Goal: Transaction & Acquisition: Purchase product/service

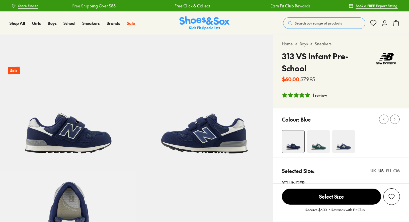
select select "*"
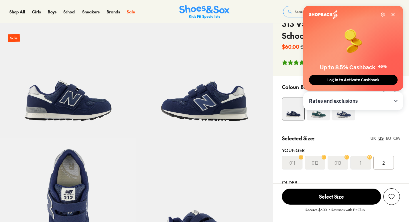
scroll to position [34, 0]
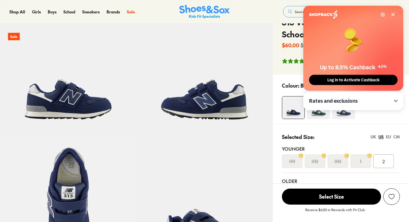
click at [393, 14] on icon at bounding box center [393, 14] width 3 height 3
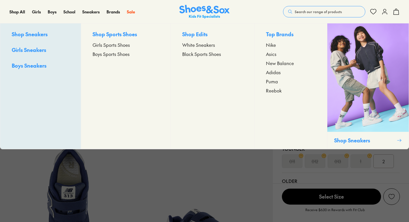
click at [111, 59] on div "Shop Sports Shoes Girls Sports Shoes Boys Sports Shoes" at bounding box center [125, 86] width 89 height 126
click at [111, 56] on span "Boys Sports Shoes" at bounding box center [111, 54] width 37 height 7
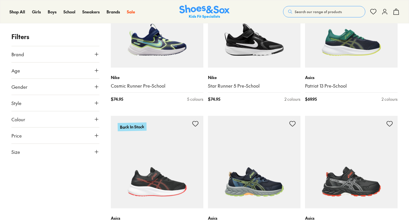
scroll to position [1344, 0]
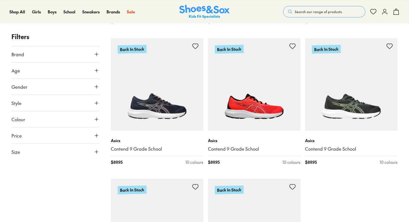
click at [83, 57] on button "Brand" at bounding box center [55, 54] width 88 height 16
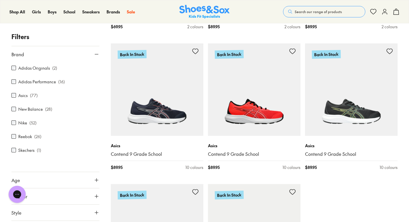
scroll to position [0, 0]
click at [43, 106] on div "New Balance ( 28 )" at bounding box center [55, 109] width 88 height 7
click at [42, 111] on label "New Balance" at bounding box center [30, 109] width 25 height 6
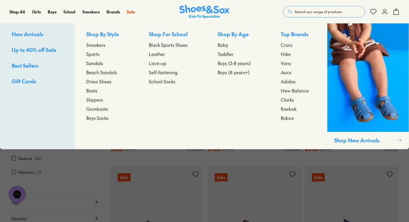
scroll to position [650, 0]
click at [90, 47] on span "Sneakers" at bounding box center [95, 44] width 19 height 7
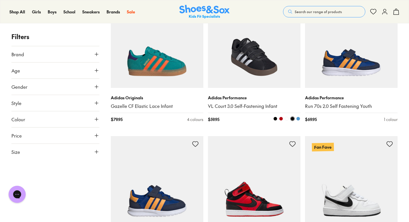
scroll to position [1330, 0]
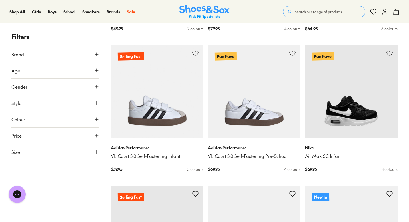
scroll to position [1631, 0]
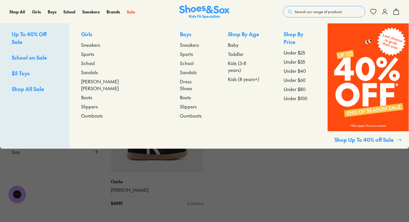
scroll to position [3117, 0]
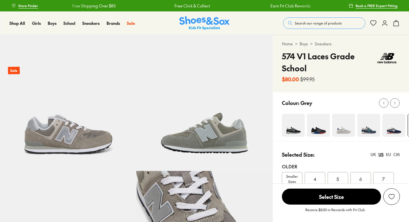
select select "*"
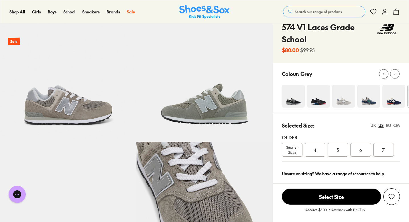
click at [285, 145] on span "Smaller Sizes" at bounding box center [292, 150] width 20 height 10
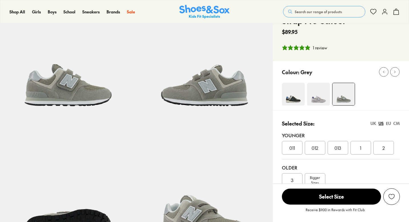
scroll to position [48, 0]
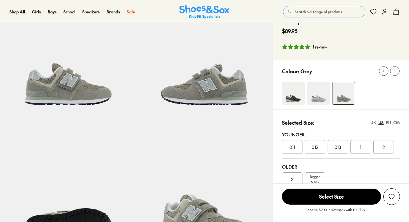
select select "*"
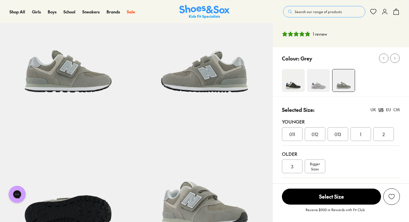
scroll to position [69, 0]
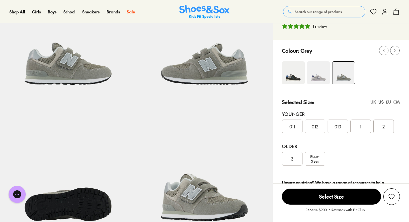
click at [296, 155] on div "3" at bounding box center [292, 159] width 21 height 14
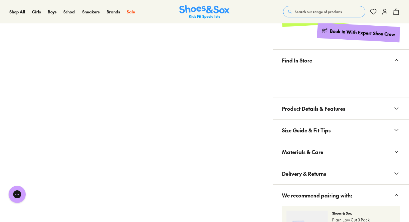
scroll to position [321, 0]
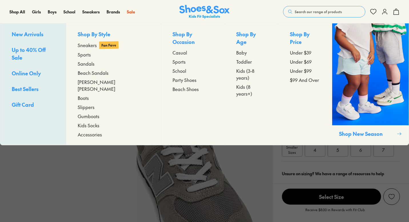
select select "*"
